Goal: Task Accomplishment & Management: Manage account settings

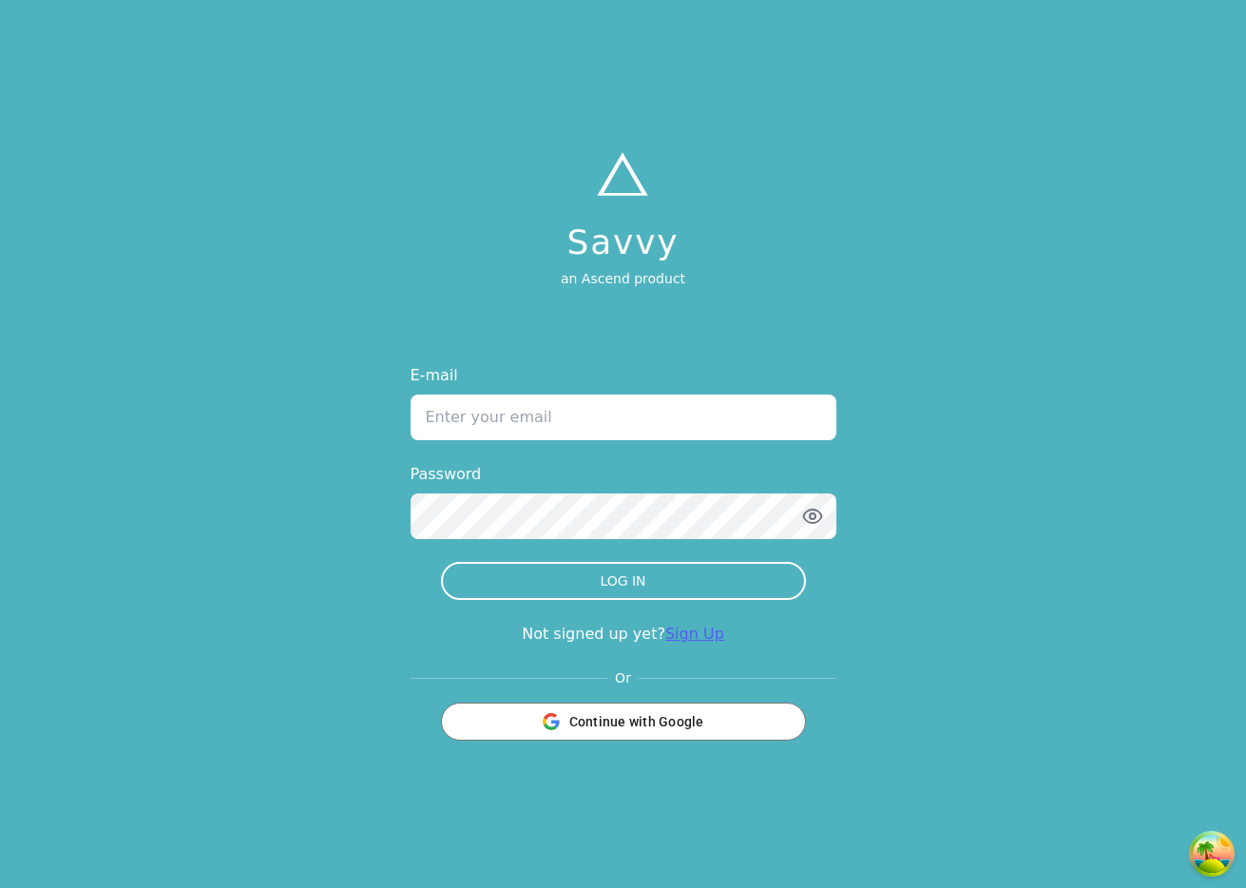
click at [703, 635] on link "Sign Up" at bounding box center [694, 633] width 59 height 18
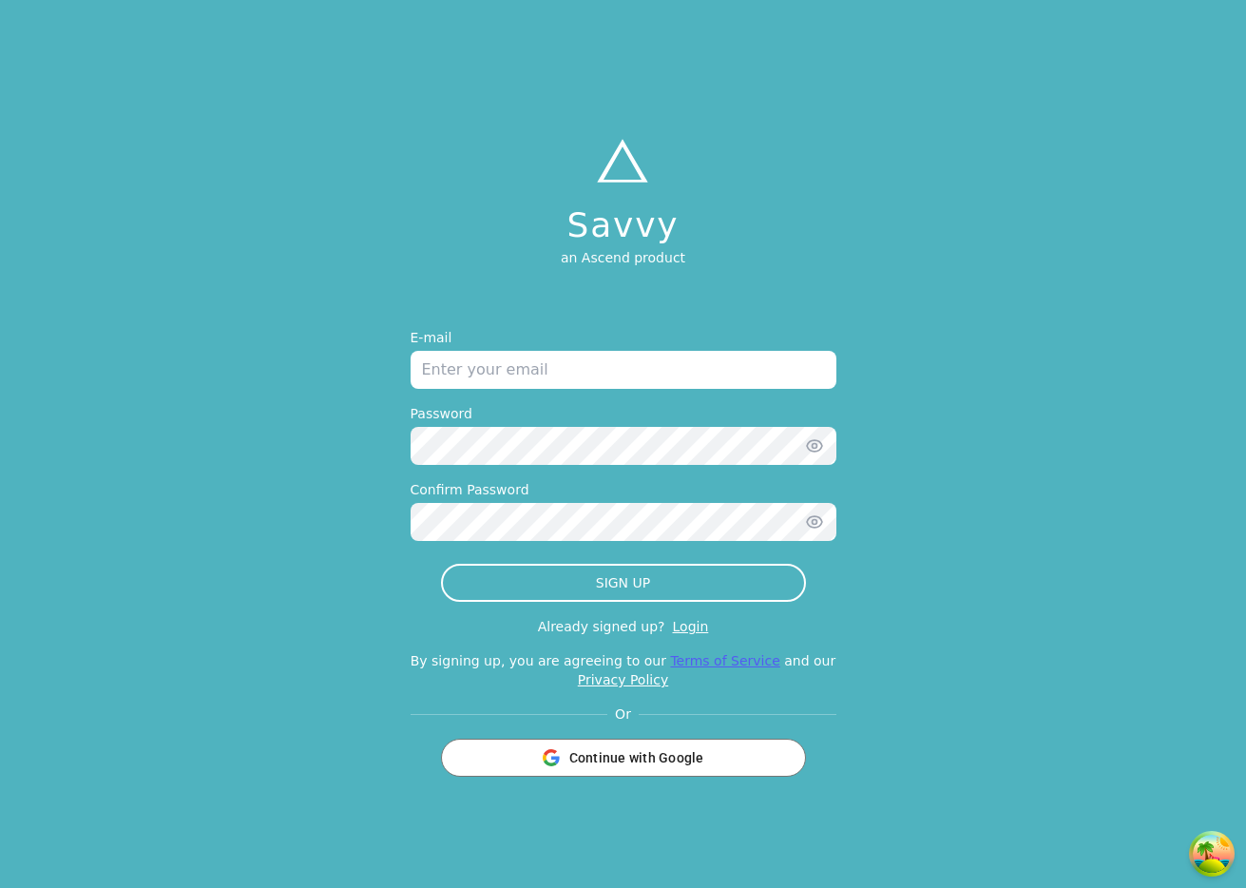
click at [716, 654] on link "Terms of Service" at bounding box center [724, 660] width 109 height 15
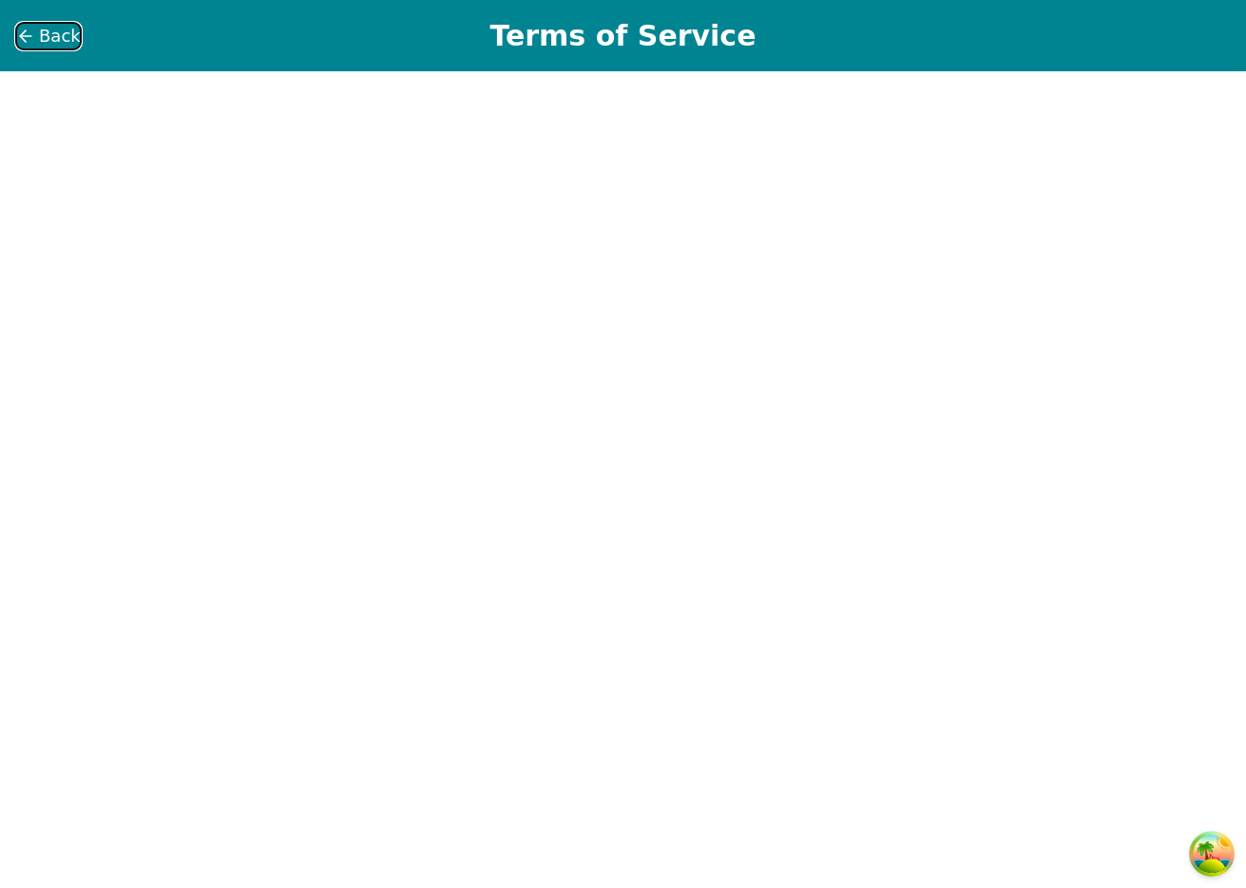
click at [61, 41] on span "Back" at bounding box center [60, 36] width 42 height 27
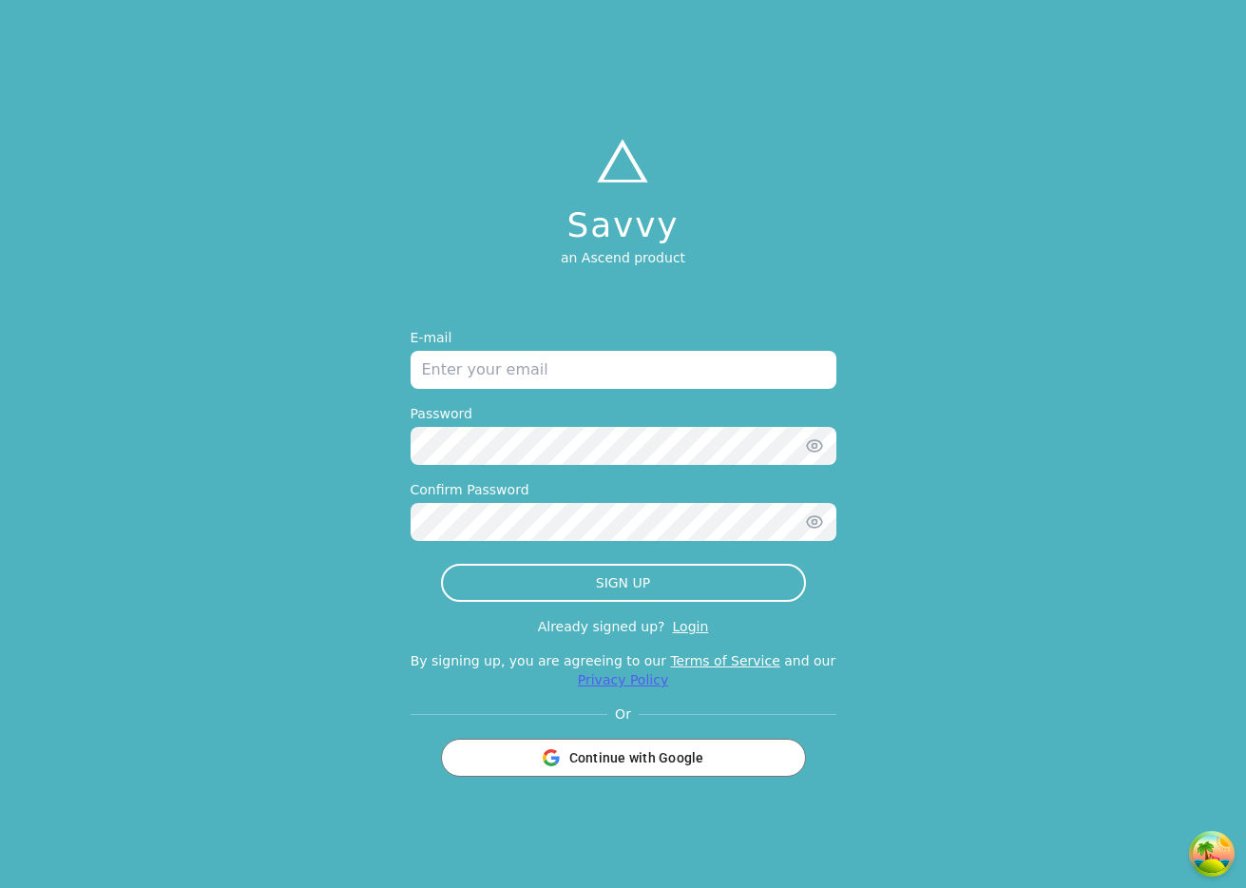
click at [613, 682] on link "Privacy Policy" at bounding box center [623, 679] width 90 height 15
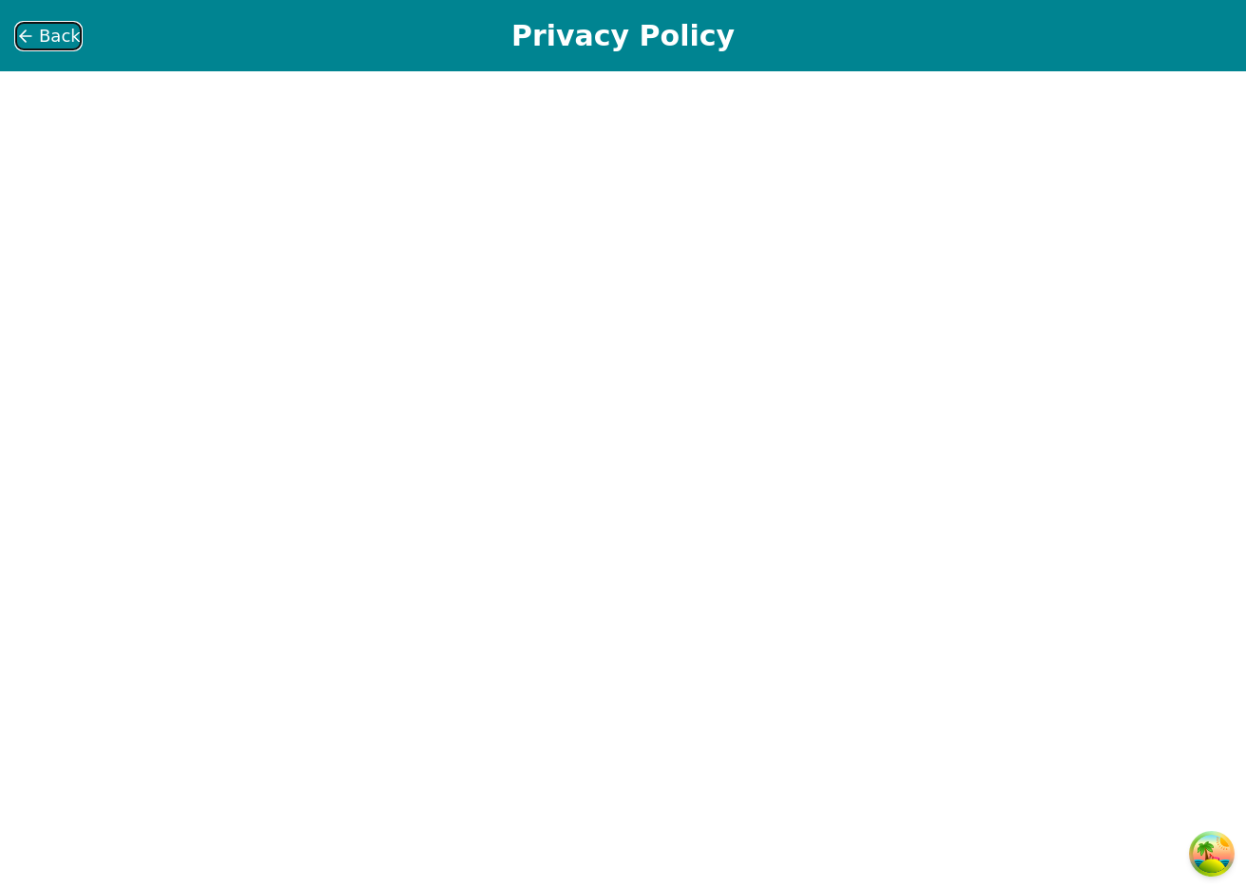
click at [26, 27] on icon at bounding box center [25, 36] width 19 height 19
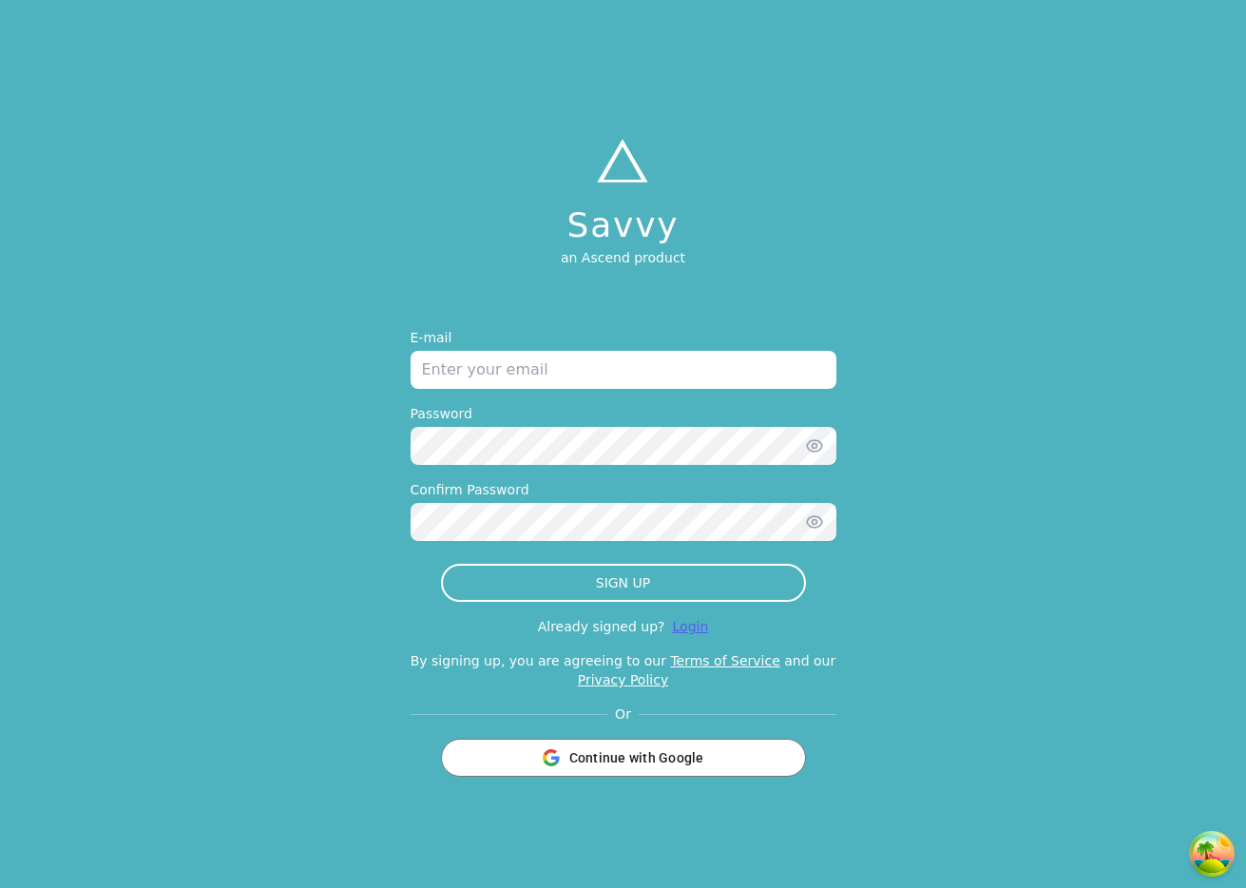
click at [697, 621] on link "Login" at bounding box center [691, 626] width 36 height 15
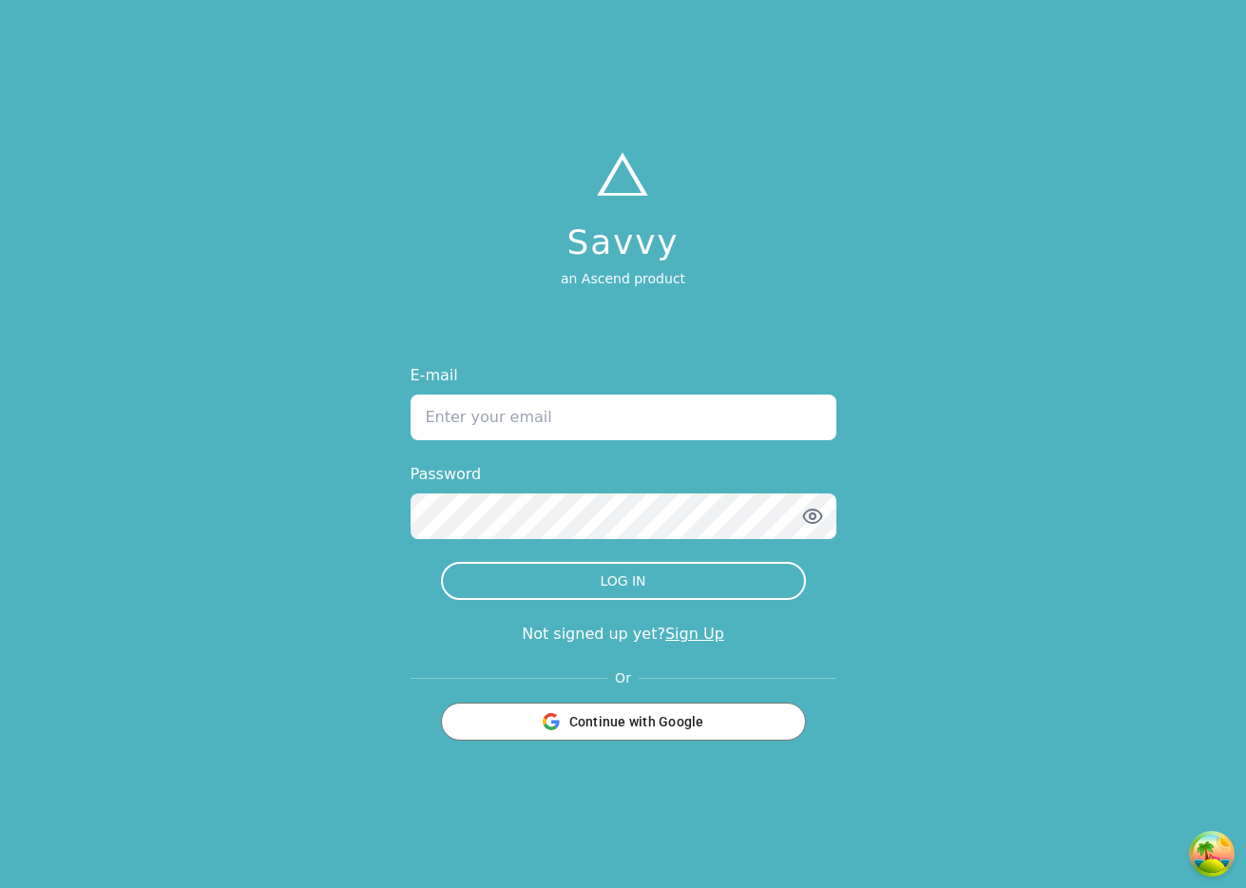
click at [559, 412] on input "E-mail" at bounding box center [623, 417] width 426 height 46
type input "[PERSON_NAME][EMAIL_ADDRESS][DOMAIN_NAME]"
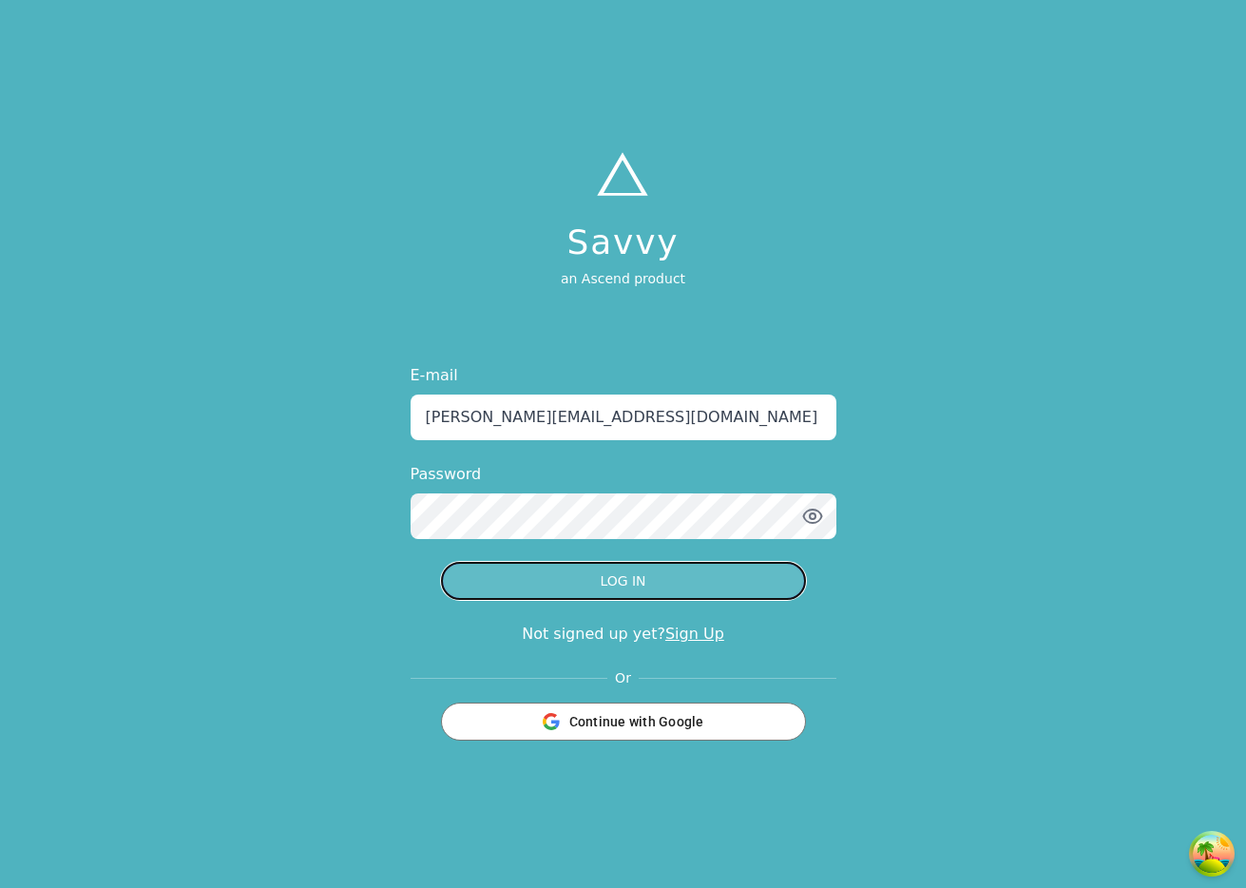
click at [678, 571] on button "LOG IN" at bounding box center [623, 581] width 365 height 38
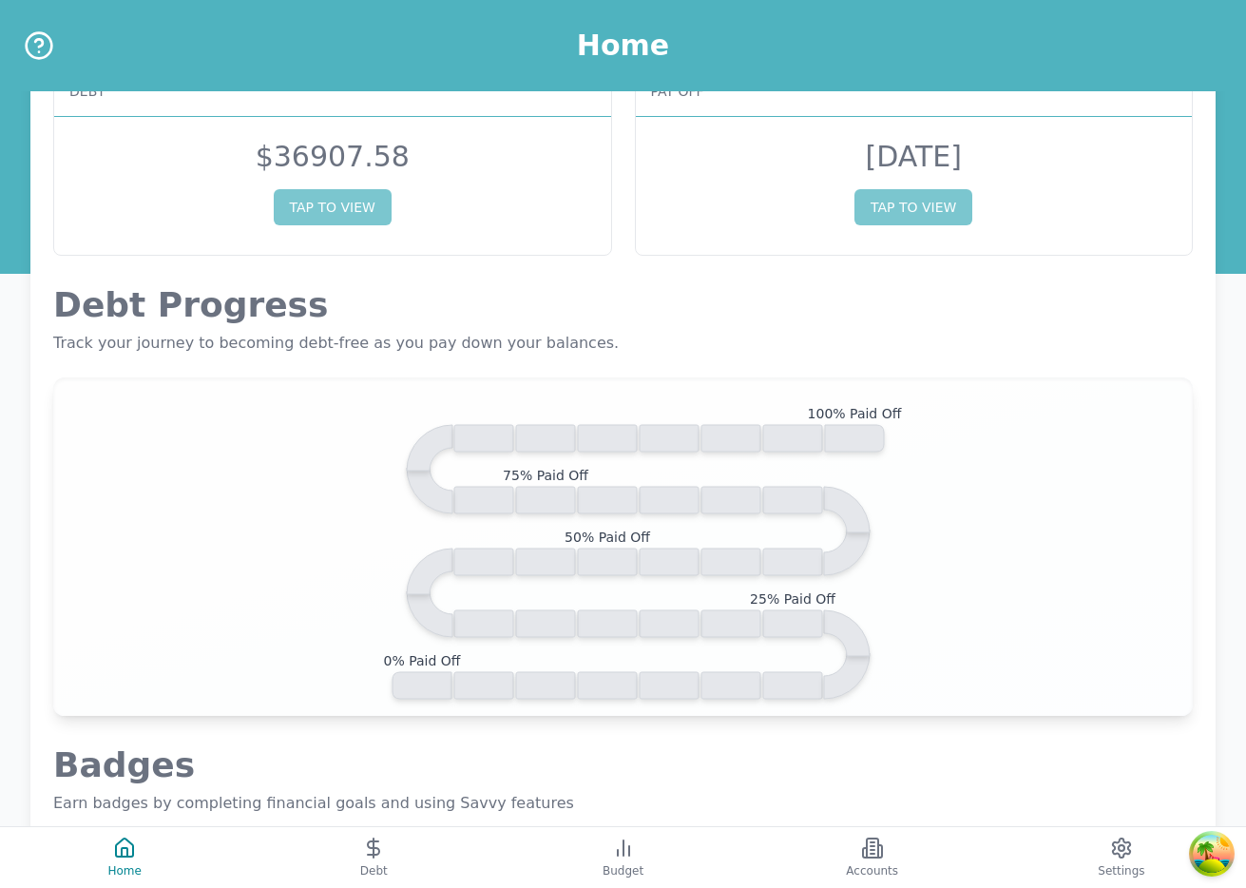
scroll to position [105, 0]
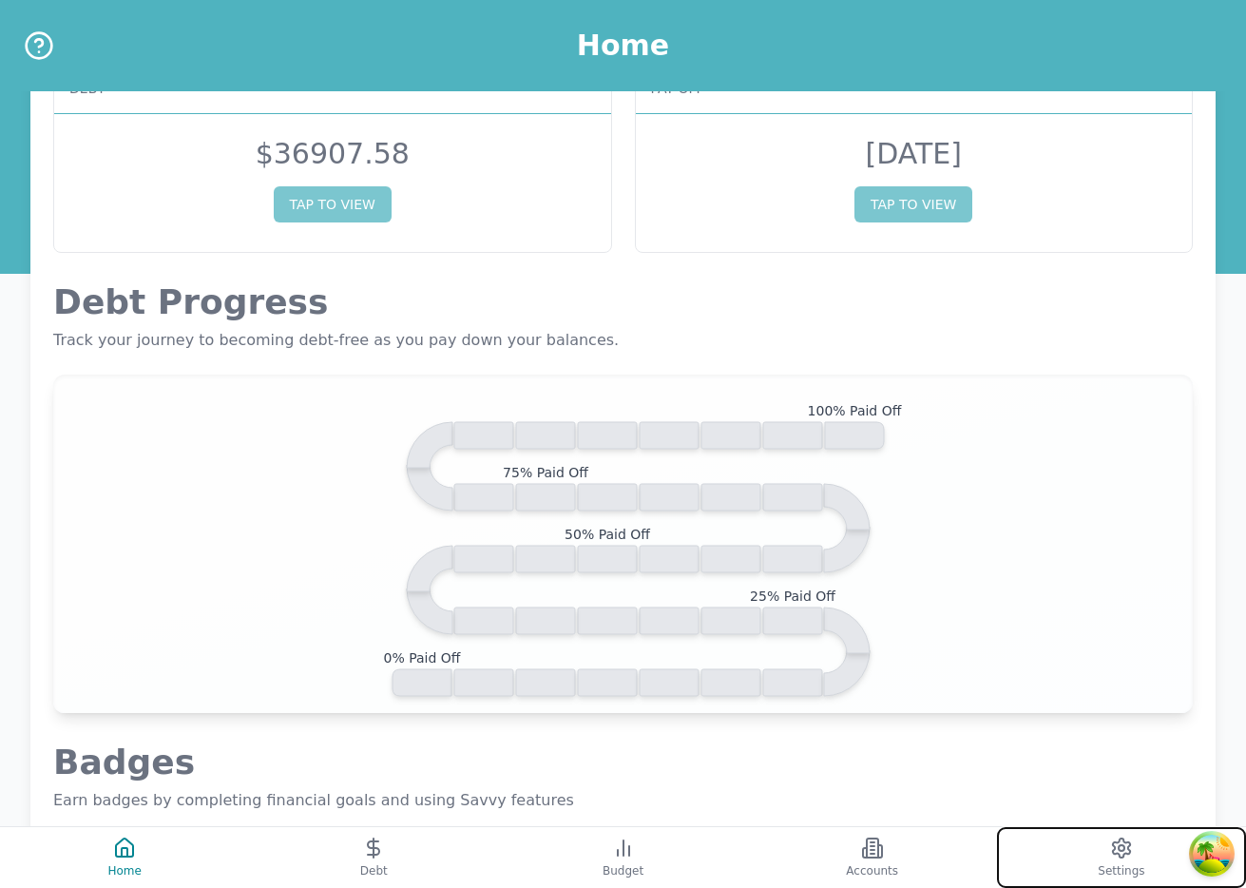
click at [1097, 858] on button "Settings" at bounding box center [1121, 857] width 249 height 61
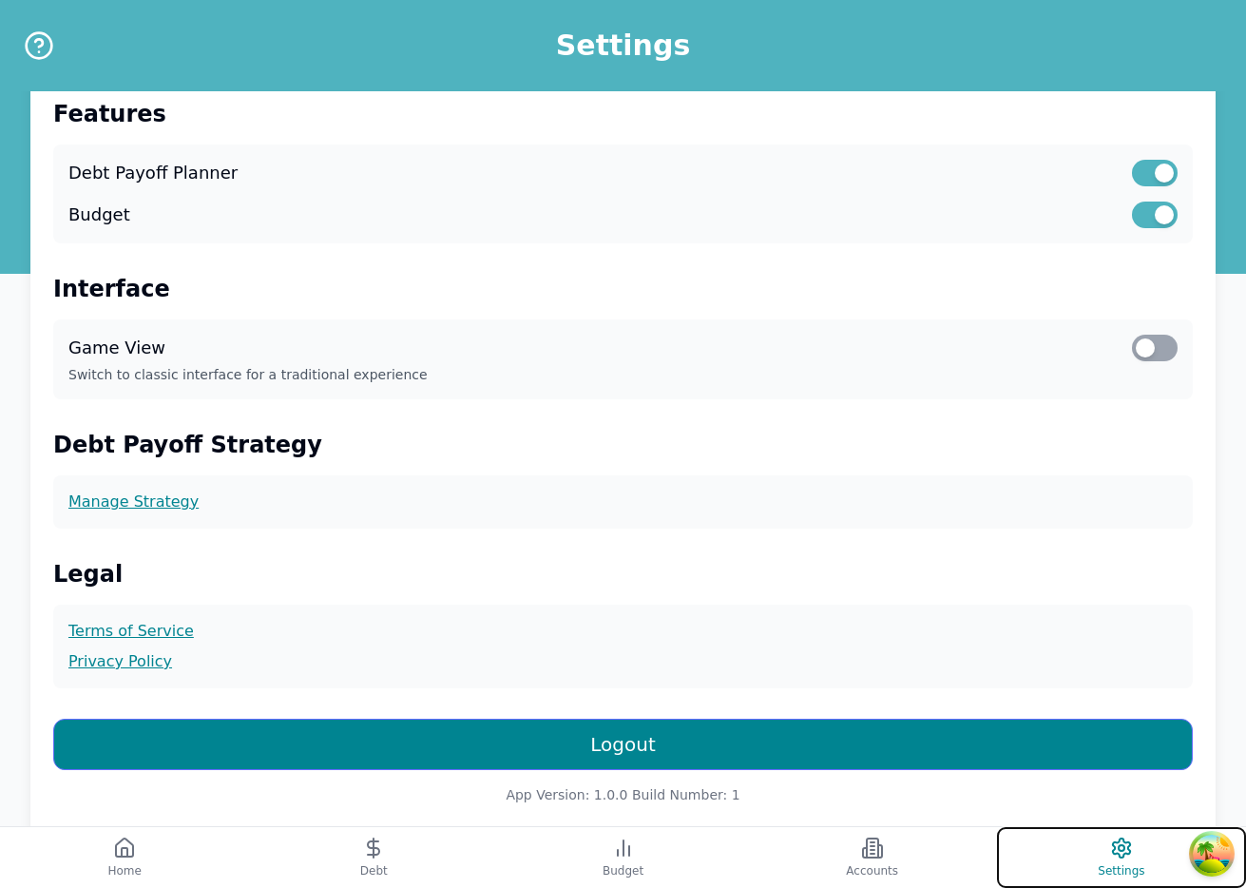
scroll to position [418, 0]
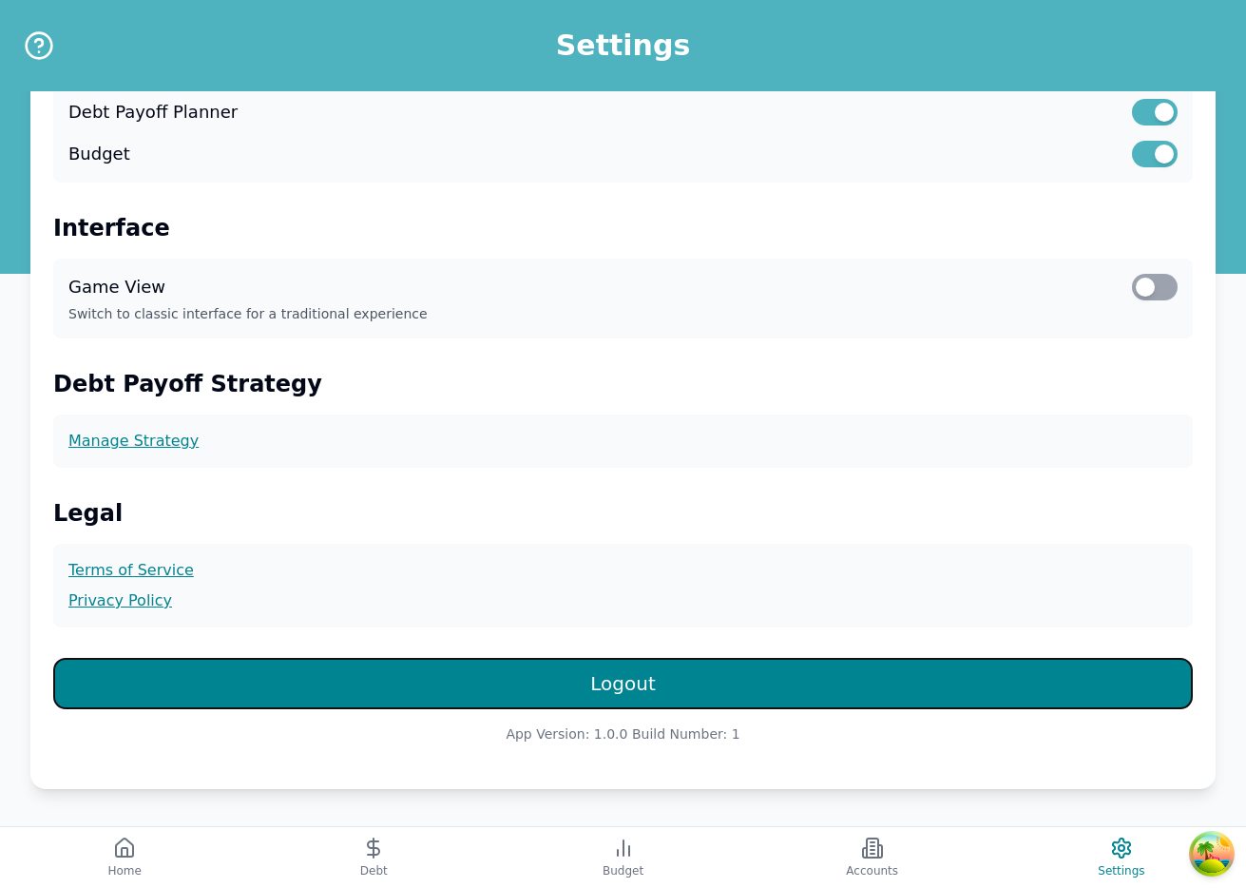
click at [744, 672] on button "Logout" at bounding box center [622, 683] width 1139 height 51
